Goal: Transaction & Acquisition: Purchase product/service

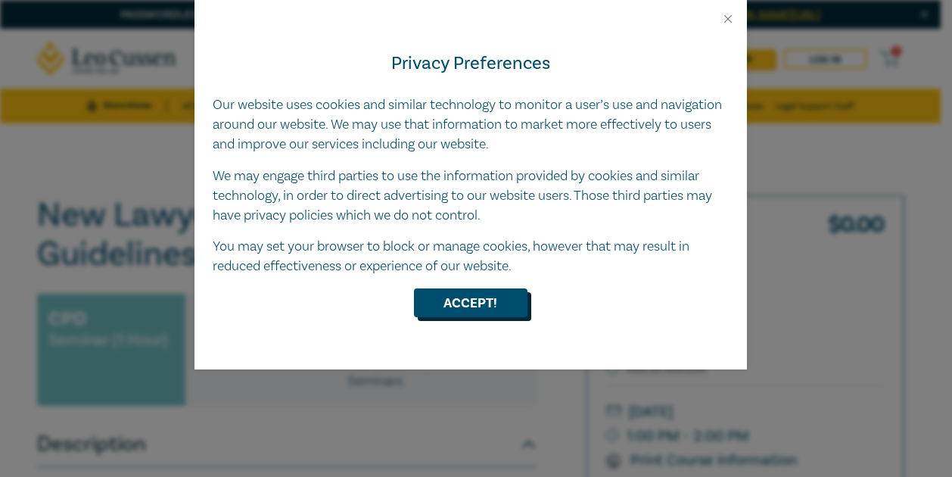
click at [438, 308] on button "Accept!" at bounding box center [471, 302] width 114 height 29
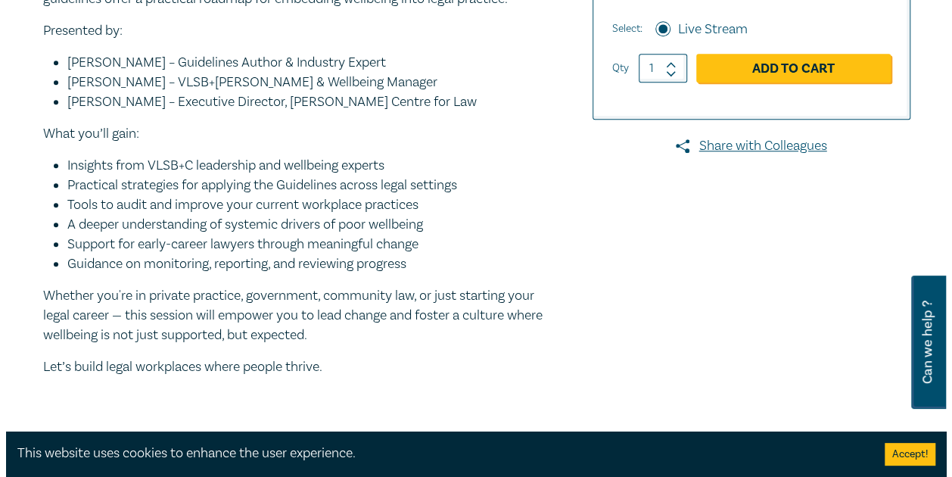
scroll to position [559, 0]
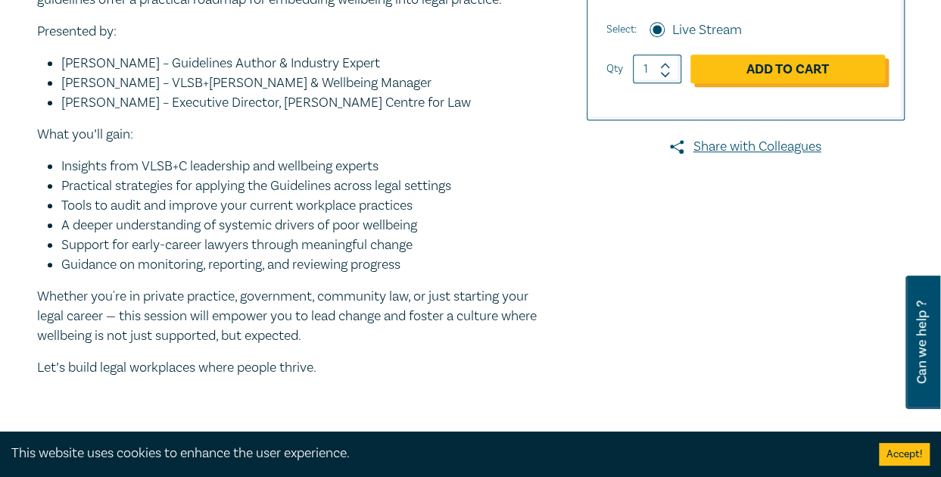
click at [782, 69] on link "Add to Cart" at bounding box center [787, 68] width 195 height 29
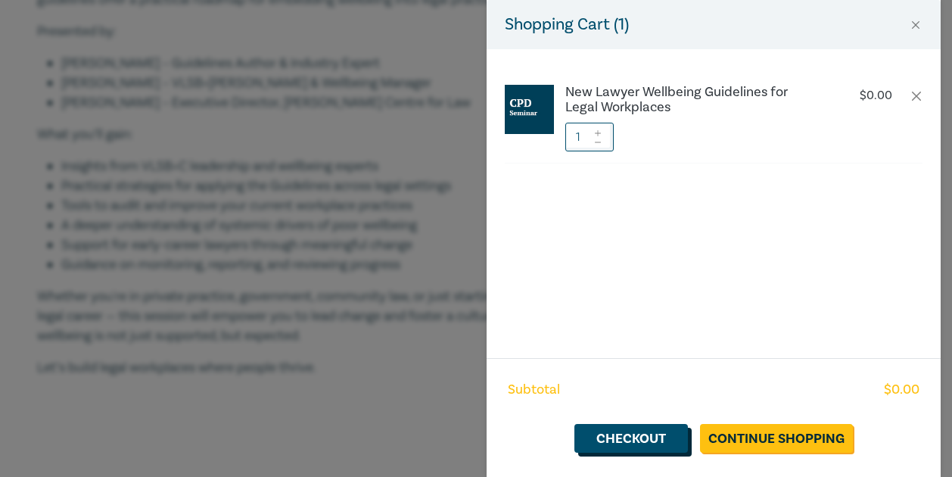
click at [621, 434] on link "Checkout" at bounding box center [632, 438] width 114 height 29
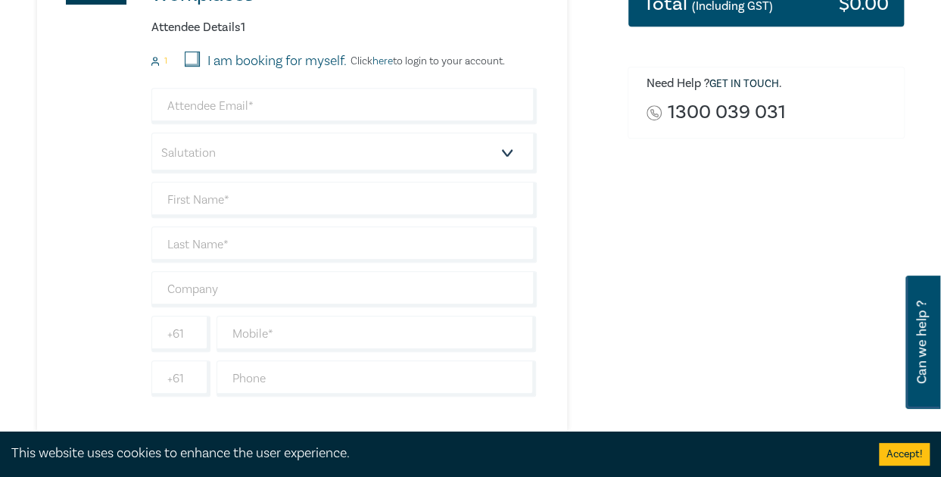
scroll to position [416, 0]
click at [198, 64] on input "I am booking for myself." at bounding box center [192, 59] width 15 height 15
checkbox input "true"
click at [203, 117] on input "email" at bounding box center [343, 107] width 385 height 36
type input "[EMAIL_ADDRESS][DOMAIN_NAME]"
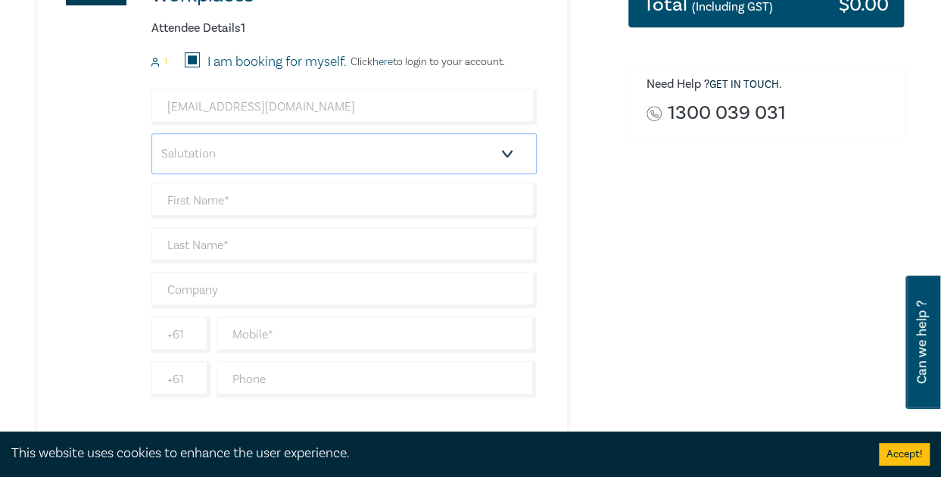
click at [206, 148] on select "Salutation Mr. Mrs. Ms. Miss Dr. Prof. Other" at bounding box center [343, 153] width 385 height 41
select select "Ms."
click at [151, 133] on select "Salutation Mr. Mrs. Ms. Miss Dr. Prof. Other" at bounding box center [343, 153] width 385 height 41
click at [185, 205] on input "text" at bounding box center [343, 200] width 385 height 36
type input "[PERSON_NAME]"
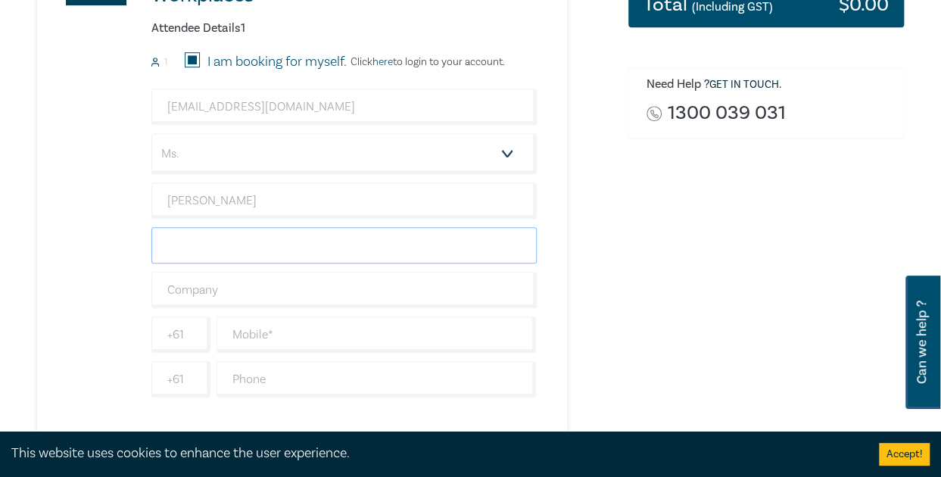
click at [173, 241] on input "text" at bounding box center [343, 245] width 385 height 36
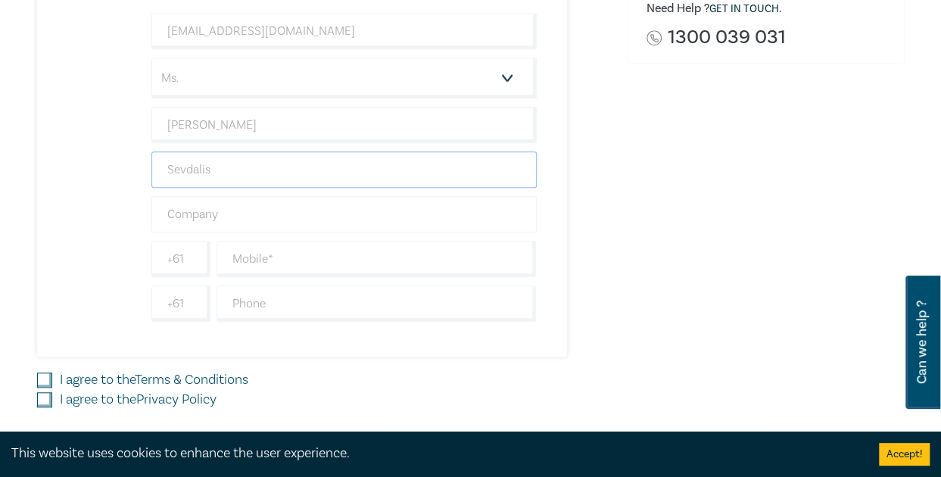
scroll to position [510, 0]
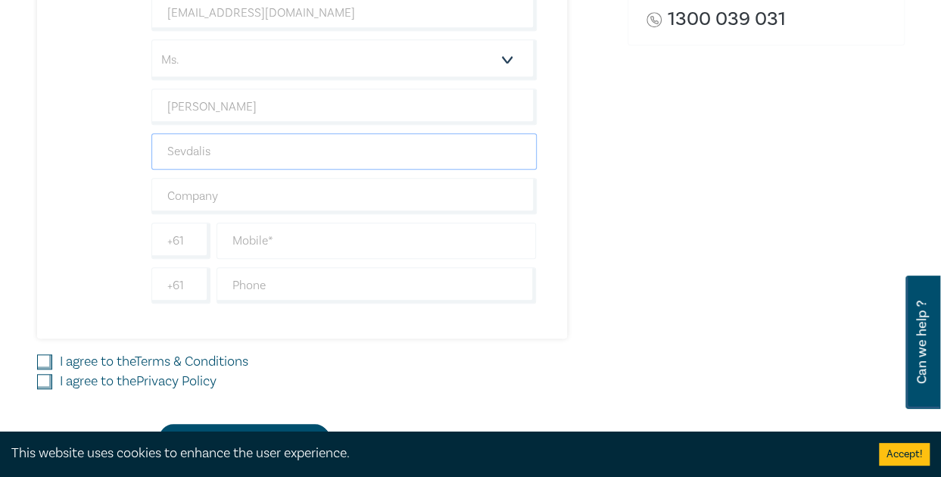
type input "Sevdalis"
click at [235, 237] on input "text" at bounding box center [376, 241] width 320 height 36
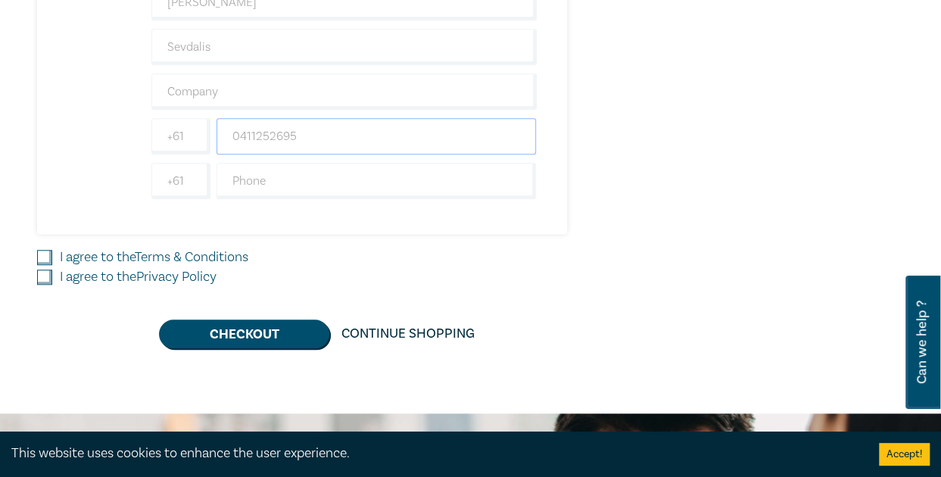
scroll to position [667, 0]
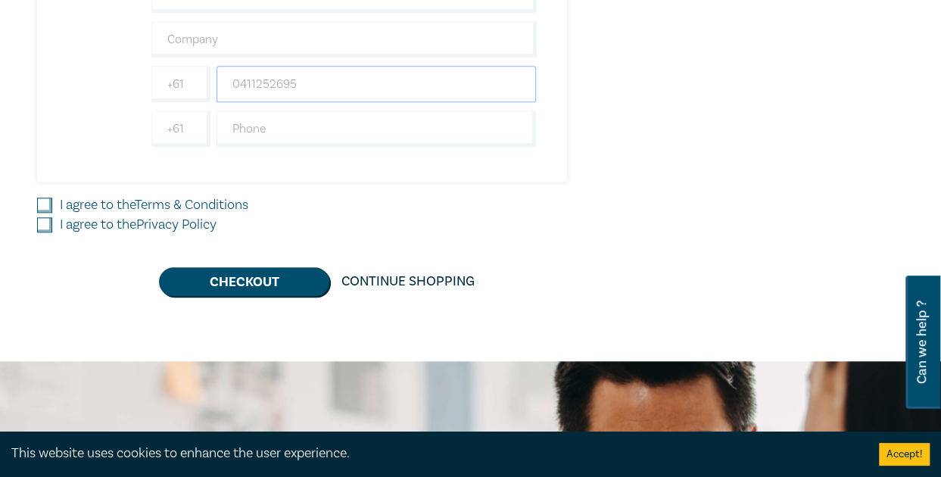
type input "0411252695"
click at [37, 199] on input "I agree to the Terms & Conditions" at bounding box center [44, 205] width 15 height 15
checkbox input "true"
click at [41, 218] on input "I agree to the Privacy Policy" at bounding box center [44, 224] width 15 height 15
checkbox input "true"
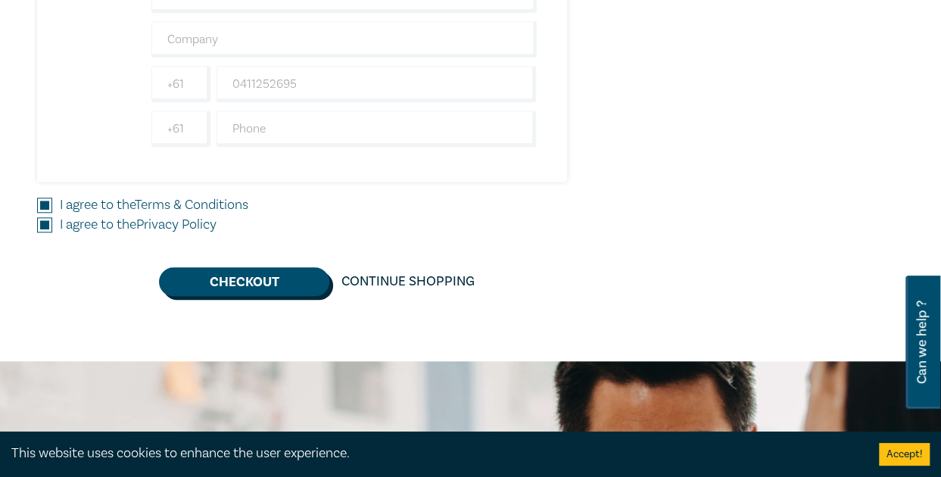
click at [184, 281] on button "Checkout" at bounding box center [244, 281] width 170 height 29
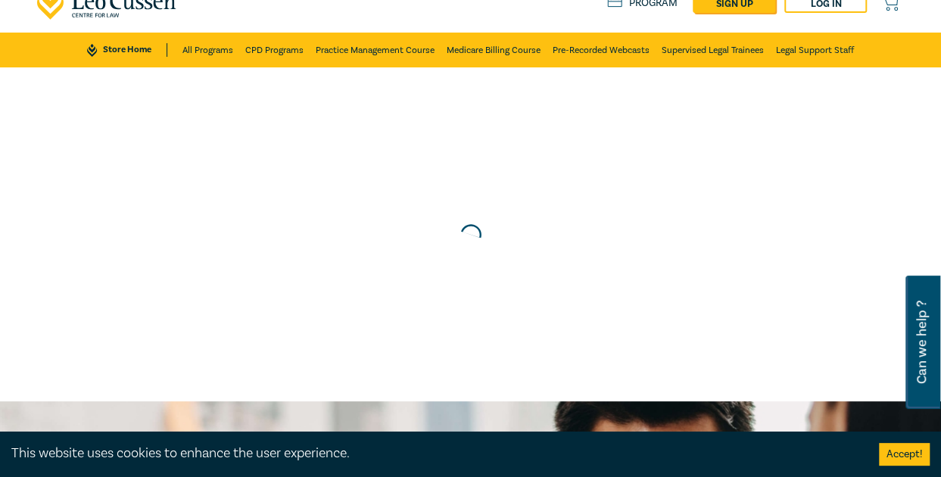
scroll to position [0, 0]
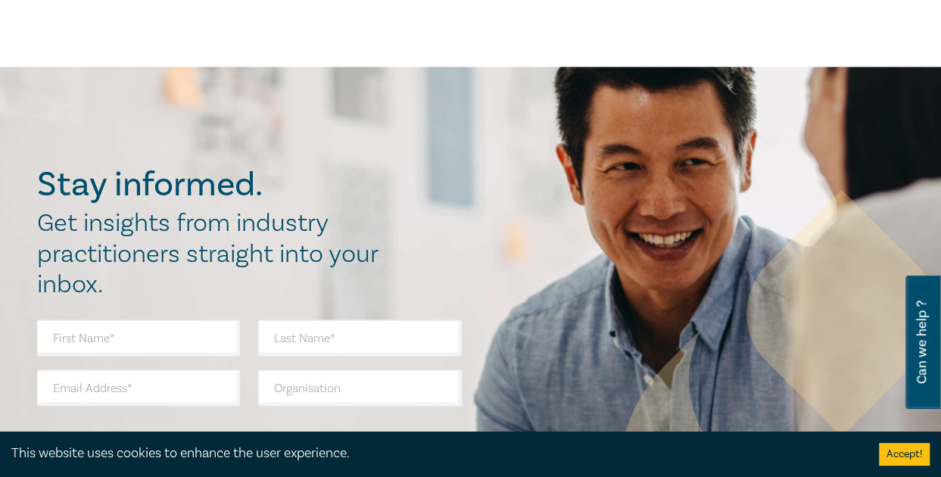
scroll to position [1189, 0]
